Goal: Check status: Check status

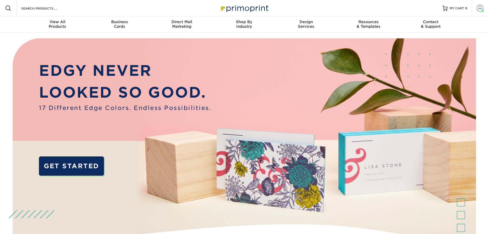
click at [481, 9] on span at bounding box center [480, 8] width 7 height 7
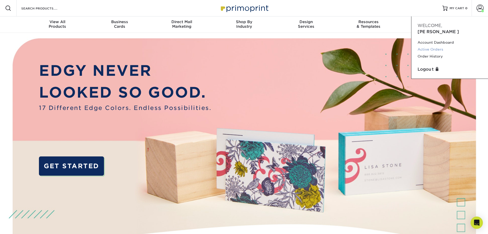
click at [440, 46] on link "Active Orders" at bounding box center [450, 49] width 64 height 7
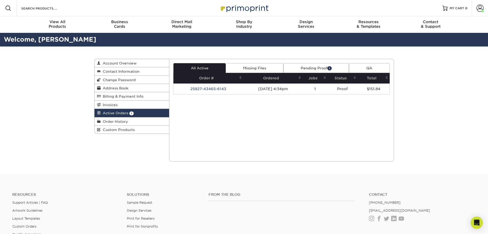
click at [318, 67] on link "Pending Proof 1" at bounding box center [317, 68] width 66 height 10
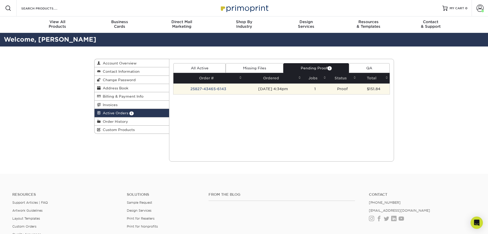
click at [208, 88] on td "25827-43465-6143" at bounding box center [209, 88] width 70 height 11
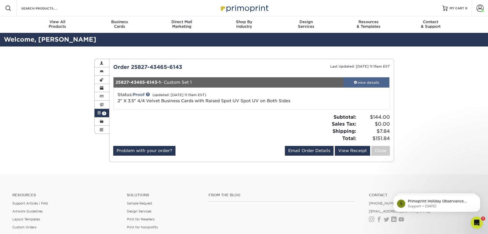
click at [374, 86] on link "view details" at bounding box center [367, 82] width 46 height 10
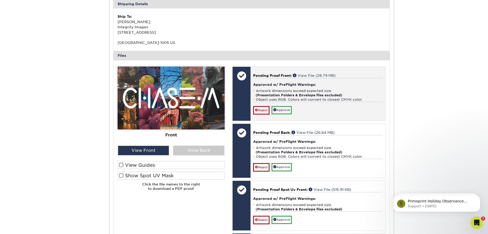
scroll to position [179, 0]
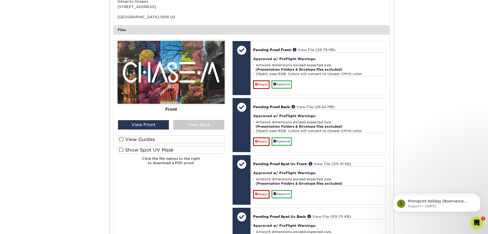
click at [121, 139] on span at bounding box center [121, 139] width 4 height 5
click at [0, 0] on input "View Guides" at bounding box center [0, 0] width 0 height 0
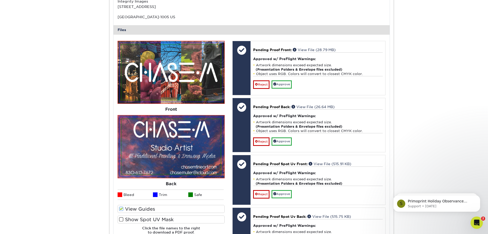
click at [122, 218] on span at bounding box center [121, 219] width 4 height 5
click at [0, 0] on input "Show Spot UV Mask" at bounding box center [0, 0] width 0 height 0
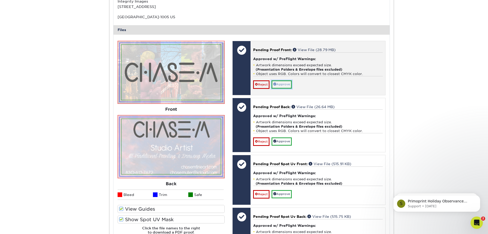
click at [283, 86] on link "Approve" at bounding box center [282, 84] width 20 height 8
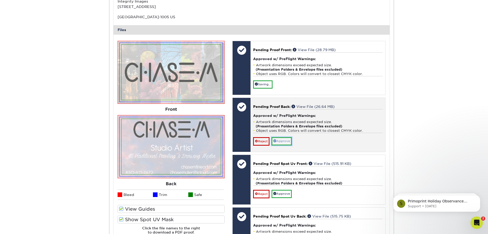
click at [290, 139] on link "Approve" at bounding box center [282, 141] width 20 height 8
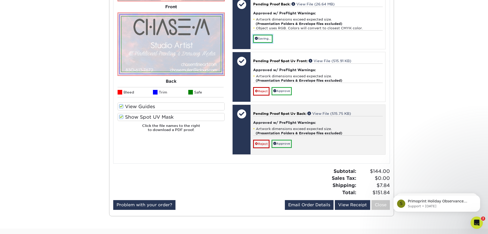
scroll to position [282, 0]
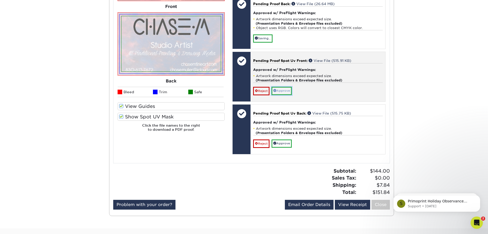
click at [288, 89] on link "Approve" at bounding box center [282, 91] width 20 height 8
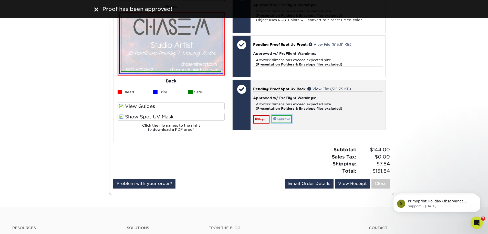
click at [283, 118] on link "Approve" at bounding box center [282, 119] width 20 height 8
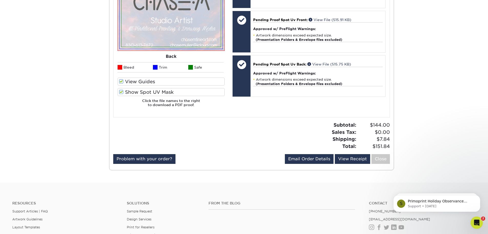
scroll to position [308, 0]
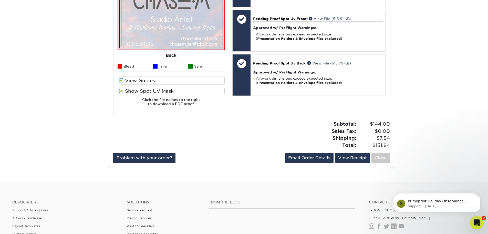
click at [474, 220] on icon "Open Intercom Messenger" at bounding box center [476, 221] width 8 height 8
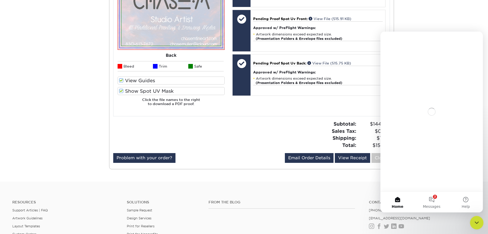
scroll to position [0, 0]
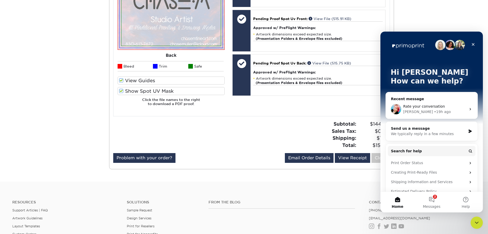
click at [426, 133] on div "We typically reply in a few minutes" at bounding box center [428, 133] width 75 height 5
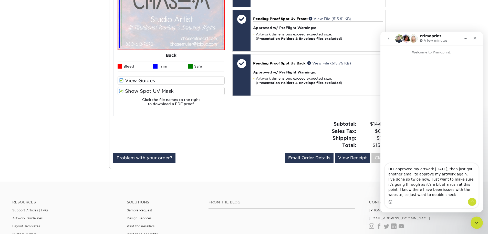
type textarea "HI I approved my artwork [DATE], then just got another email to approve my artw…"
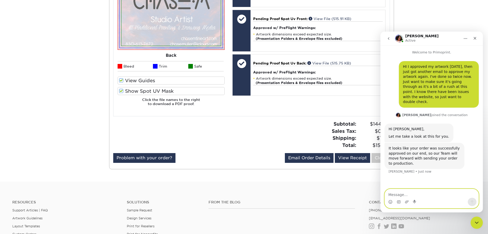
click at [428, 196] on textarea "Message…" at bounding box center [432, 193] width 94 height 9
type textarea "Thank you!"
